Goal: Information Seeking & Learning: Learn about a topic

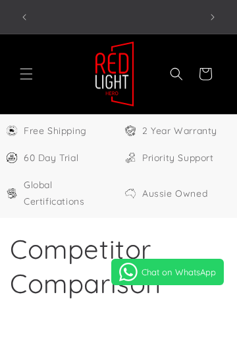
select select "**"
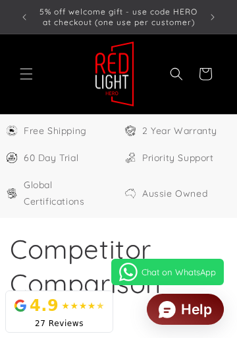
scroll to position [0, 510]
